Goal: Information Seeking & Learning: Learn about a topic

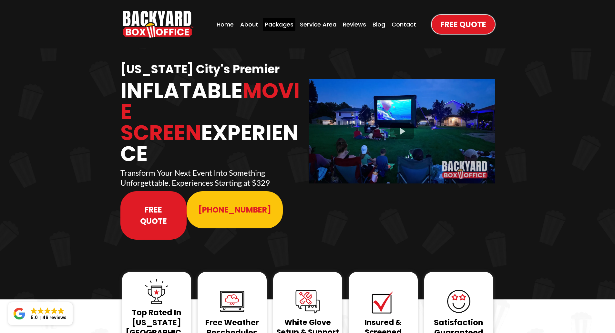
click at [279, 26] on div "Packages" at bounding box center [279, 24] width 33 height 13
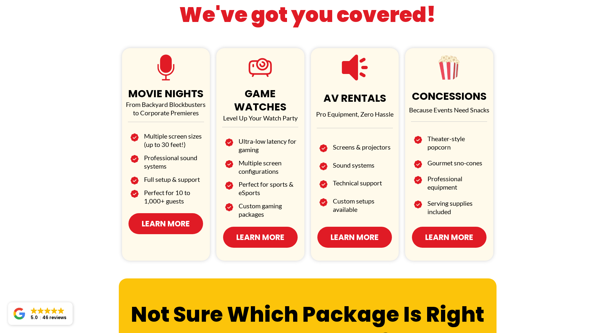
scroll to position [387, 0]
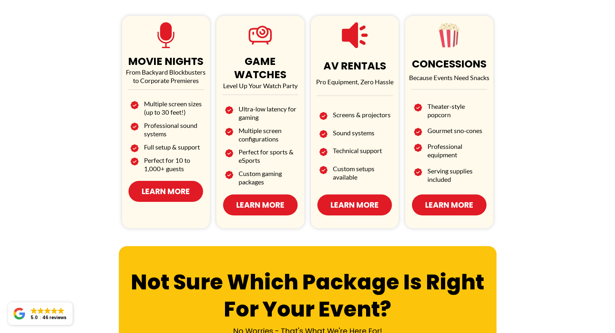
click at [281, 199] on span "Learn More" at bounding box center [260, 204] width 48 height 11
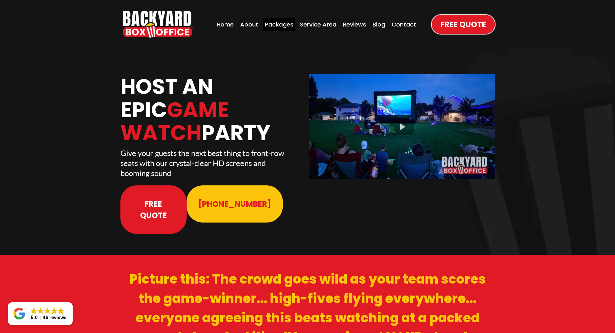
click at [275, 24] on div "Packages" at bounding box center [279, 24] width 33 height 13
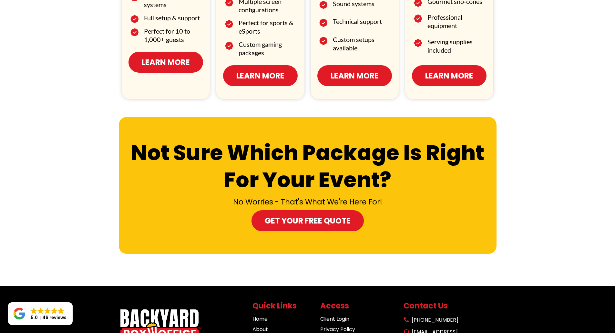
scroll to position [606, 0]
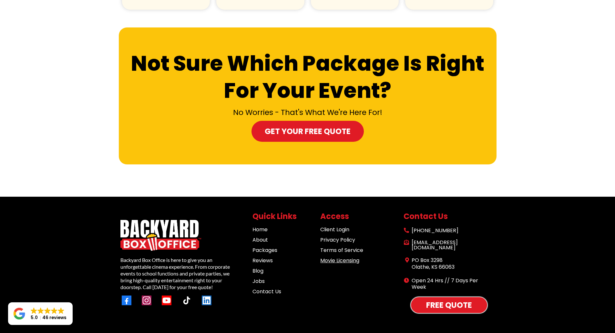
click at [351, 257] on link "Movie Licensing" at bounding box center [339, 260] width 39 height 7
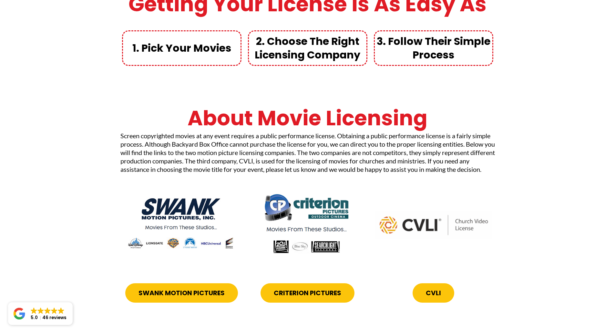
scroll to position [552, 0]
